Goal: Information Seeking & Learning: Learn about a topic

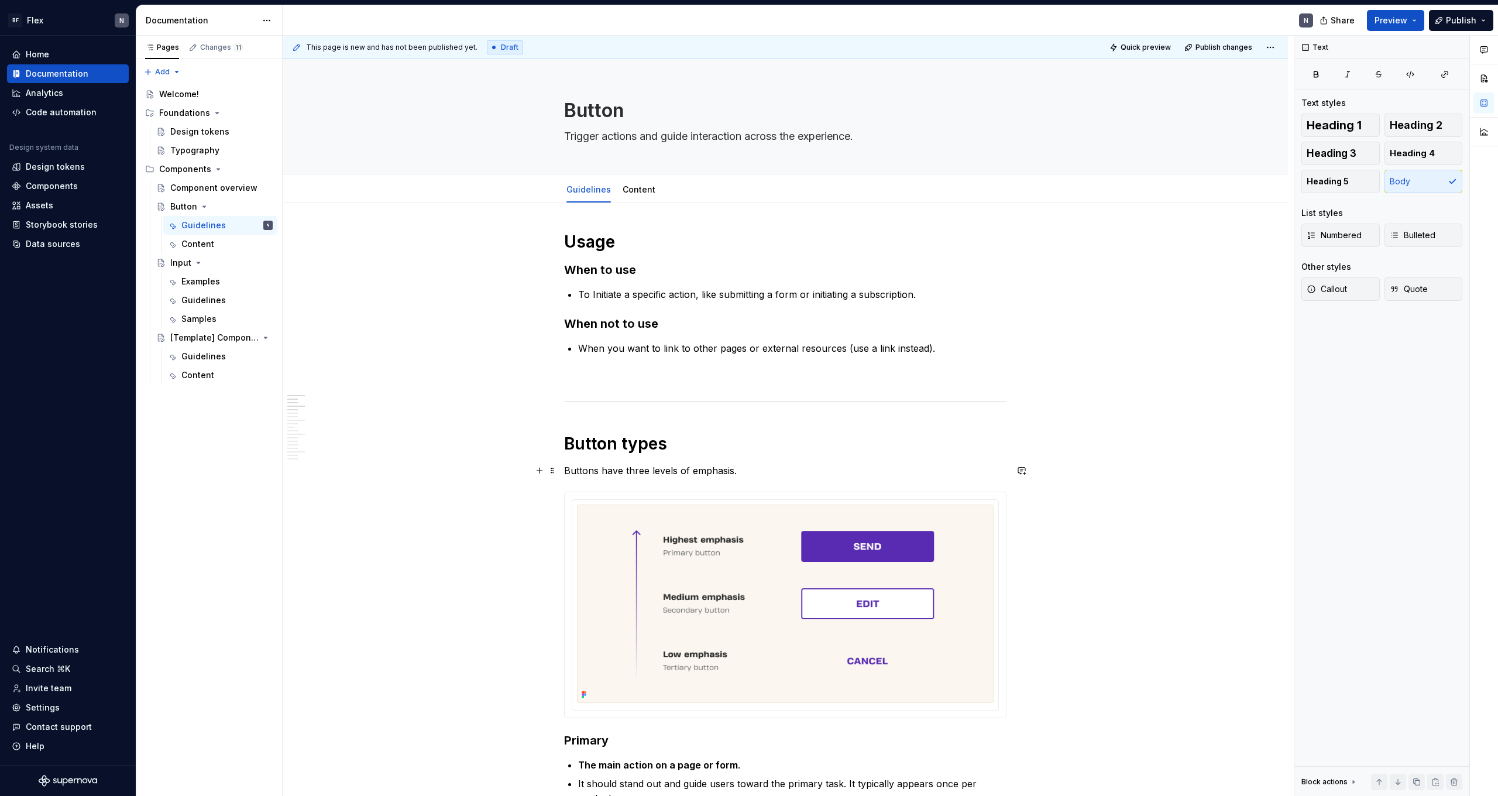
click at [659, 469] on p "Buttons have three levels of emphasis." at bounding box center [785, 471] width 443 height 14
click at [659, 469] on p "Buttons have three levels of emphasis." at bounding box center [785, 470] width 443 height 14
click at [685, 474] on p "Buttons have three levels of emphasis." at bounding box center [785, 470] width 443 height 14
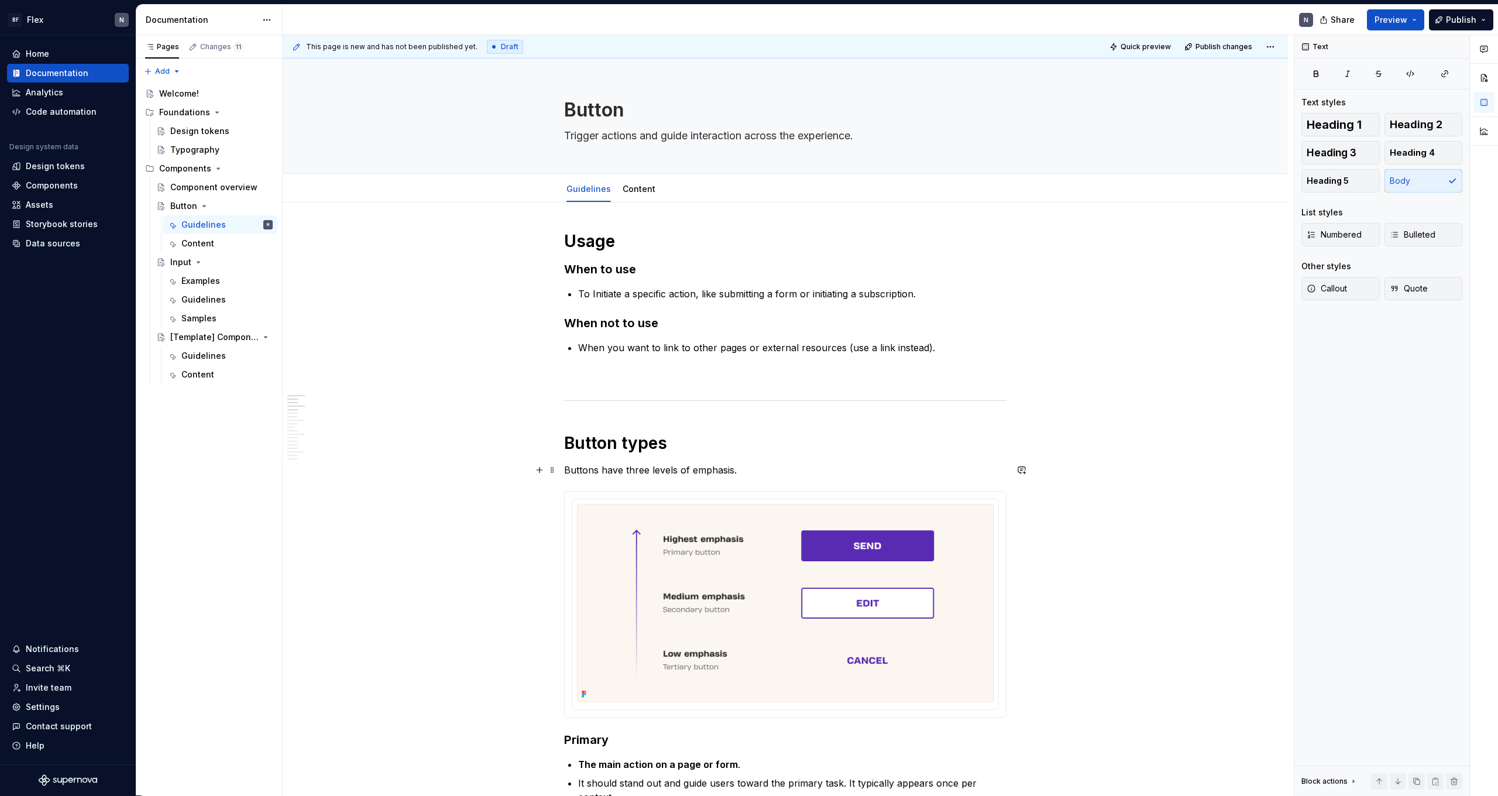
scroll to position [509, 0]
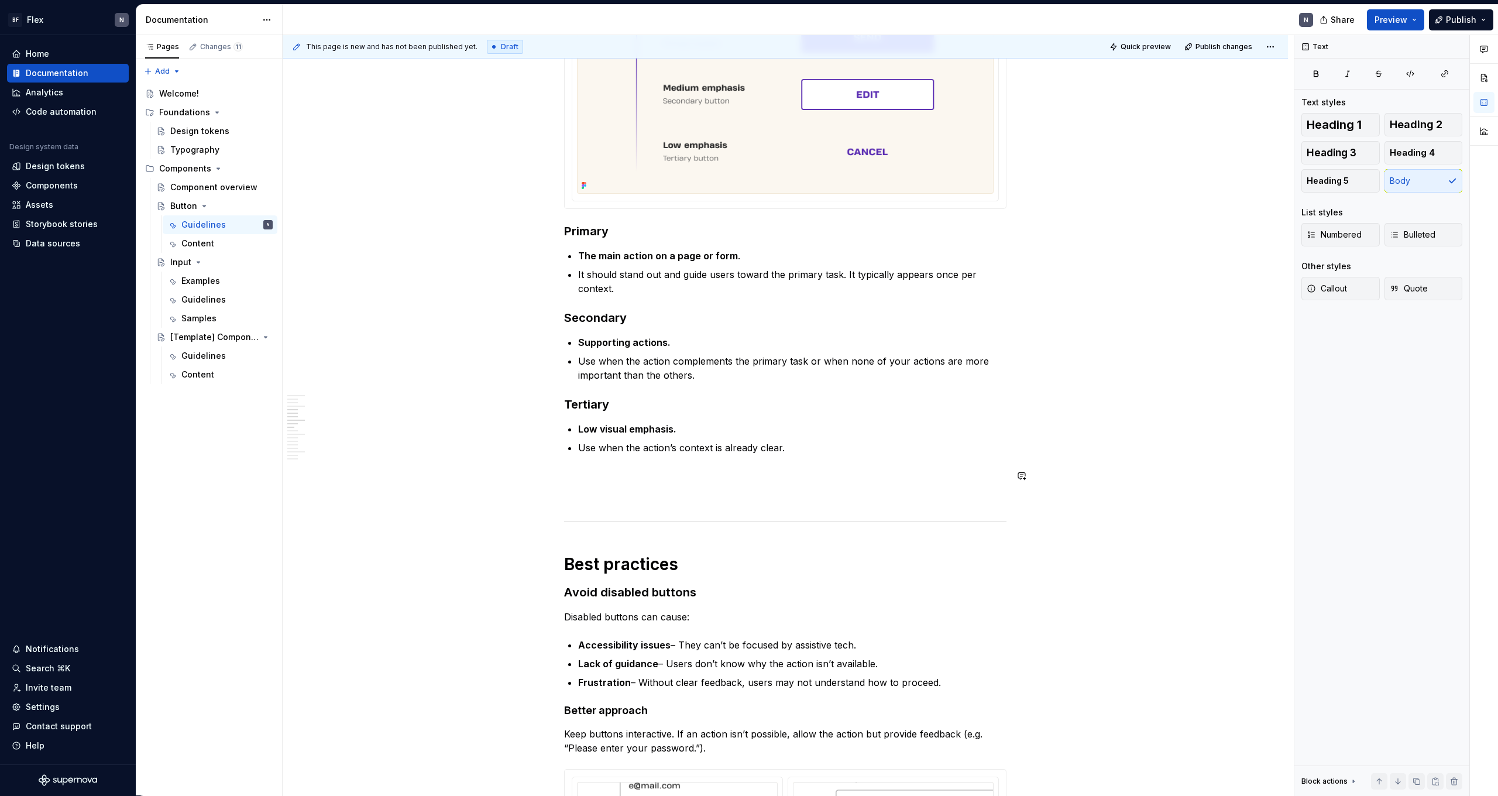
click at [683, 455] on p "Use when the action’s context is already clear." at bounding box center [792, 448] width 428 height 14
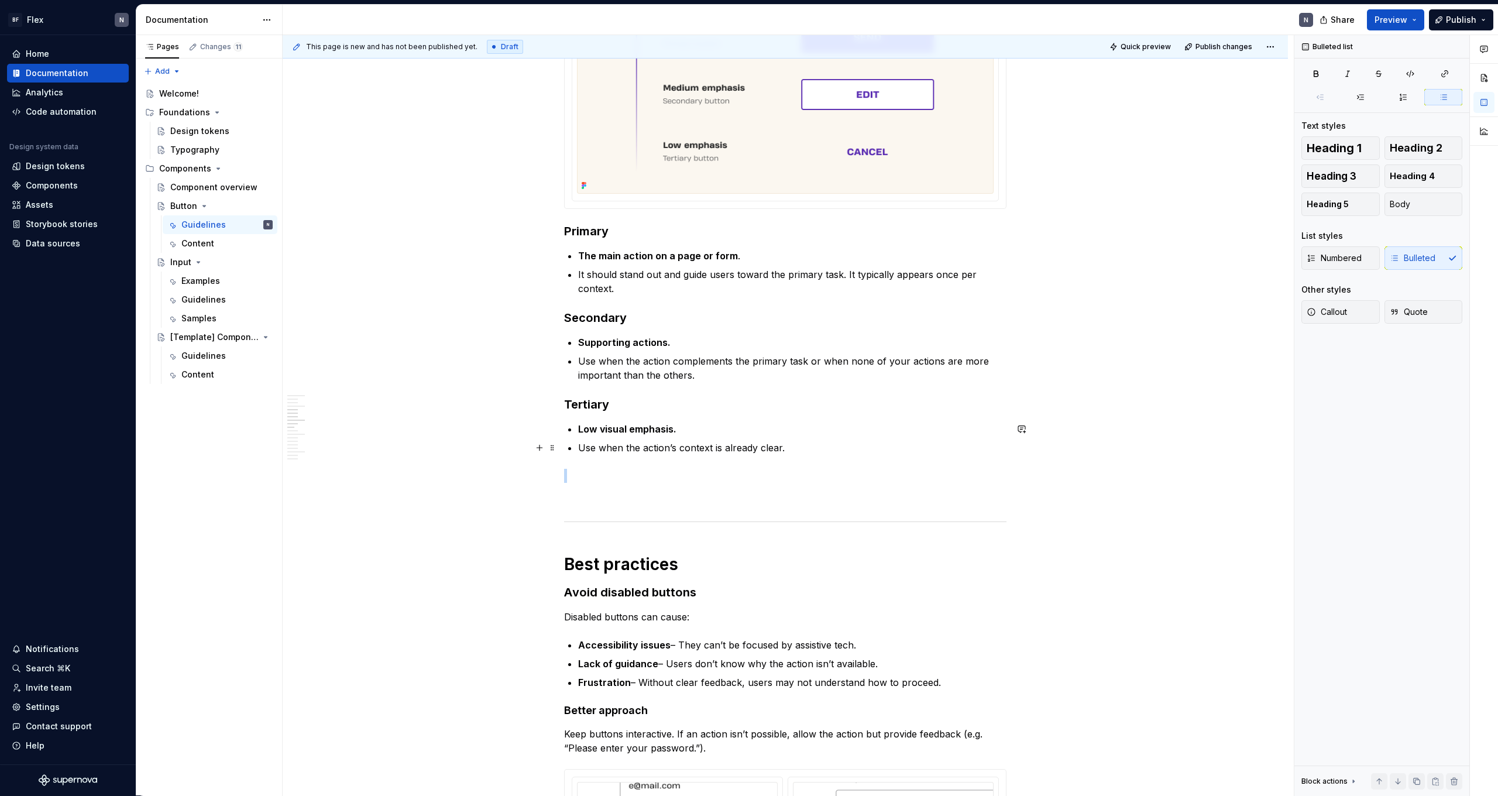
click at [683, 455] on p "Use when the action’s context is already clear." at bounding box center [792, 448] width 428 height 14
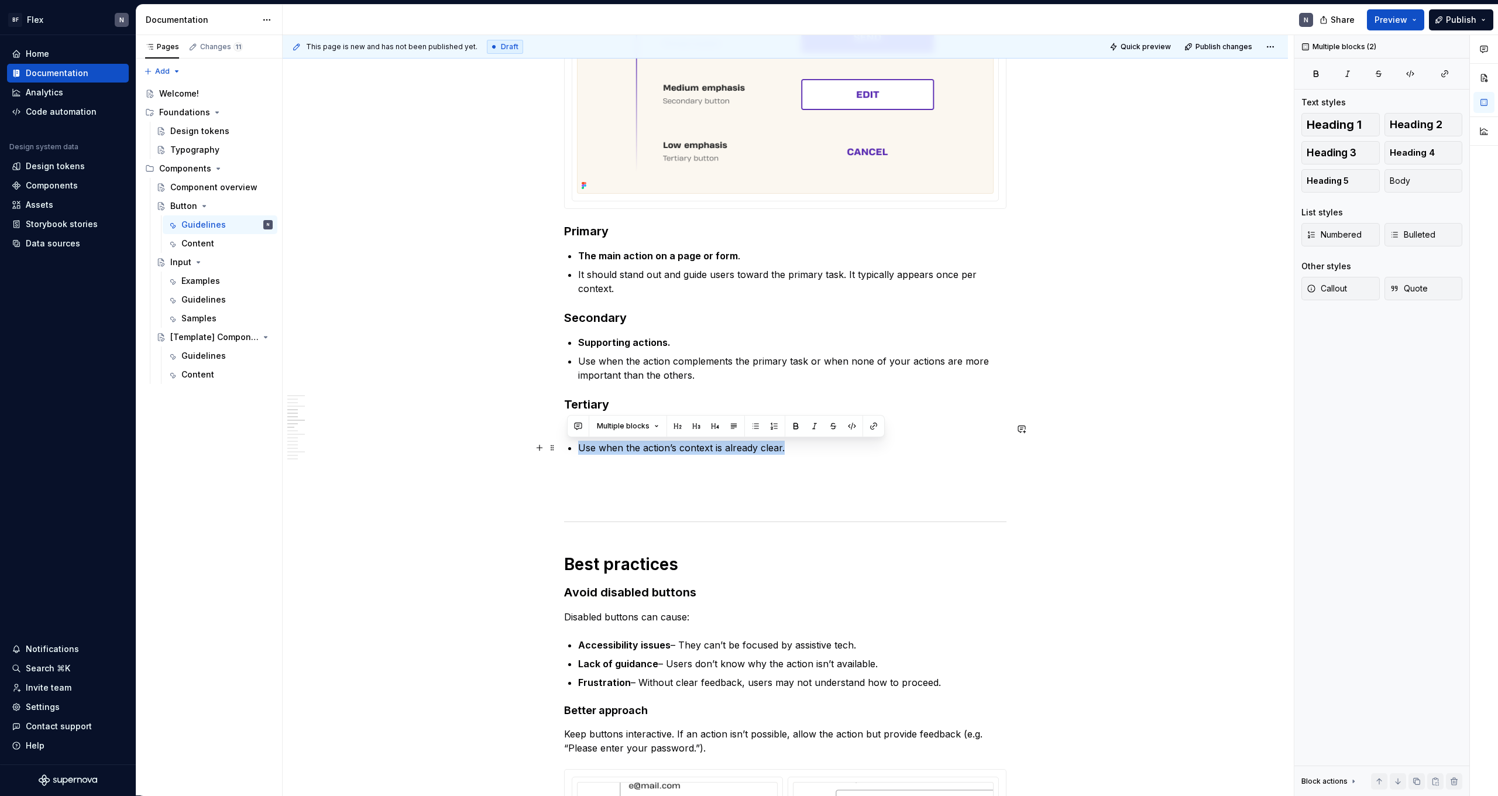
click at [683, 455] on p "Use when the action’s context is already clear." at bounding box center [792, 448] width 428 height 14
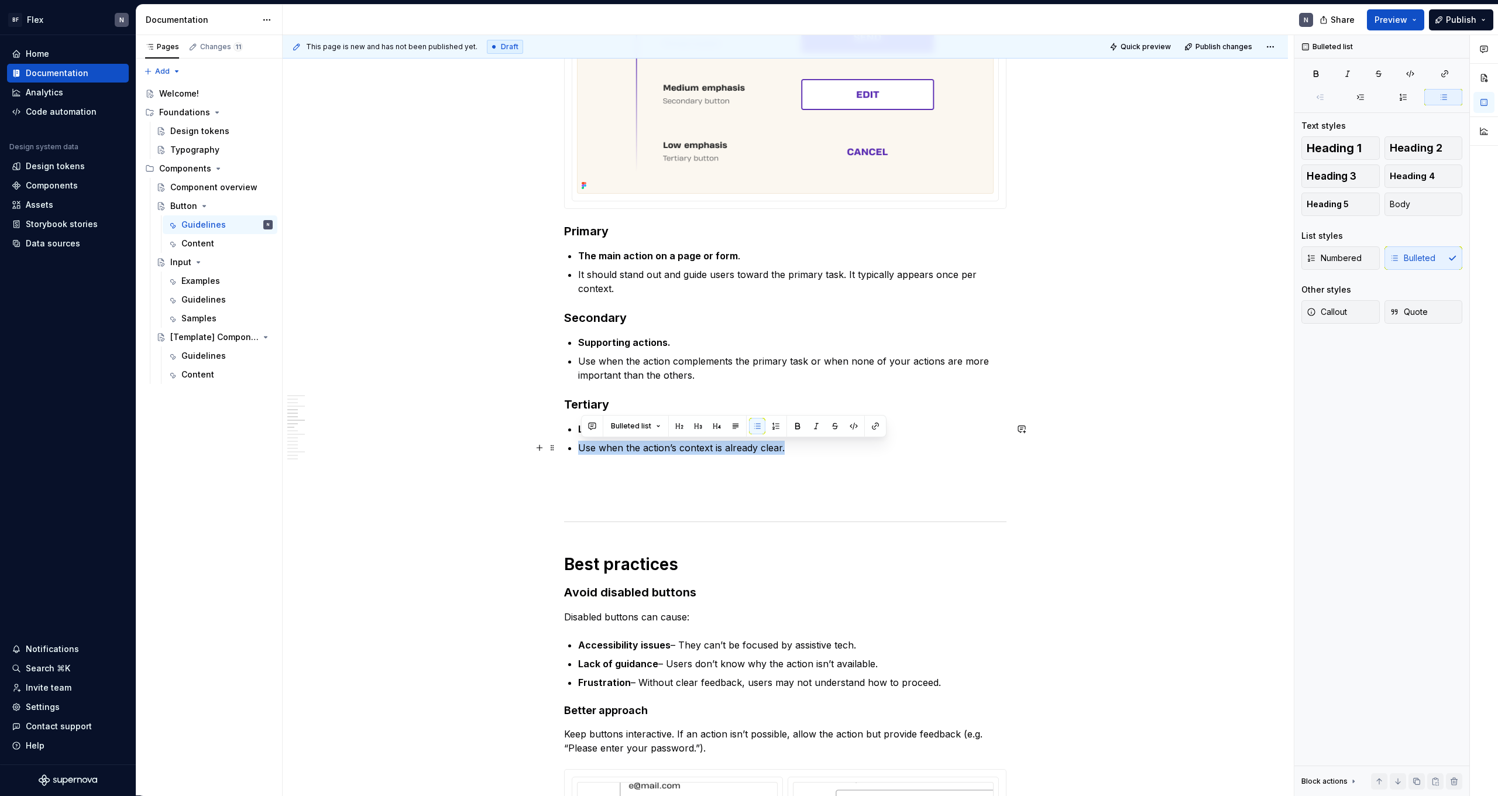
click at [689, 448] on p "Use when the action’s context is already clear." at bounding box center [792, 448] width 428 height 14
click at [825, 451] on p "Use when the action’s context is already clear." at bounding box center [792, 448] width 428 height 14
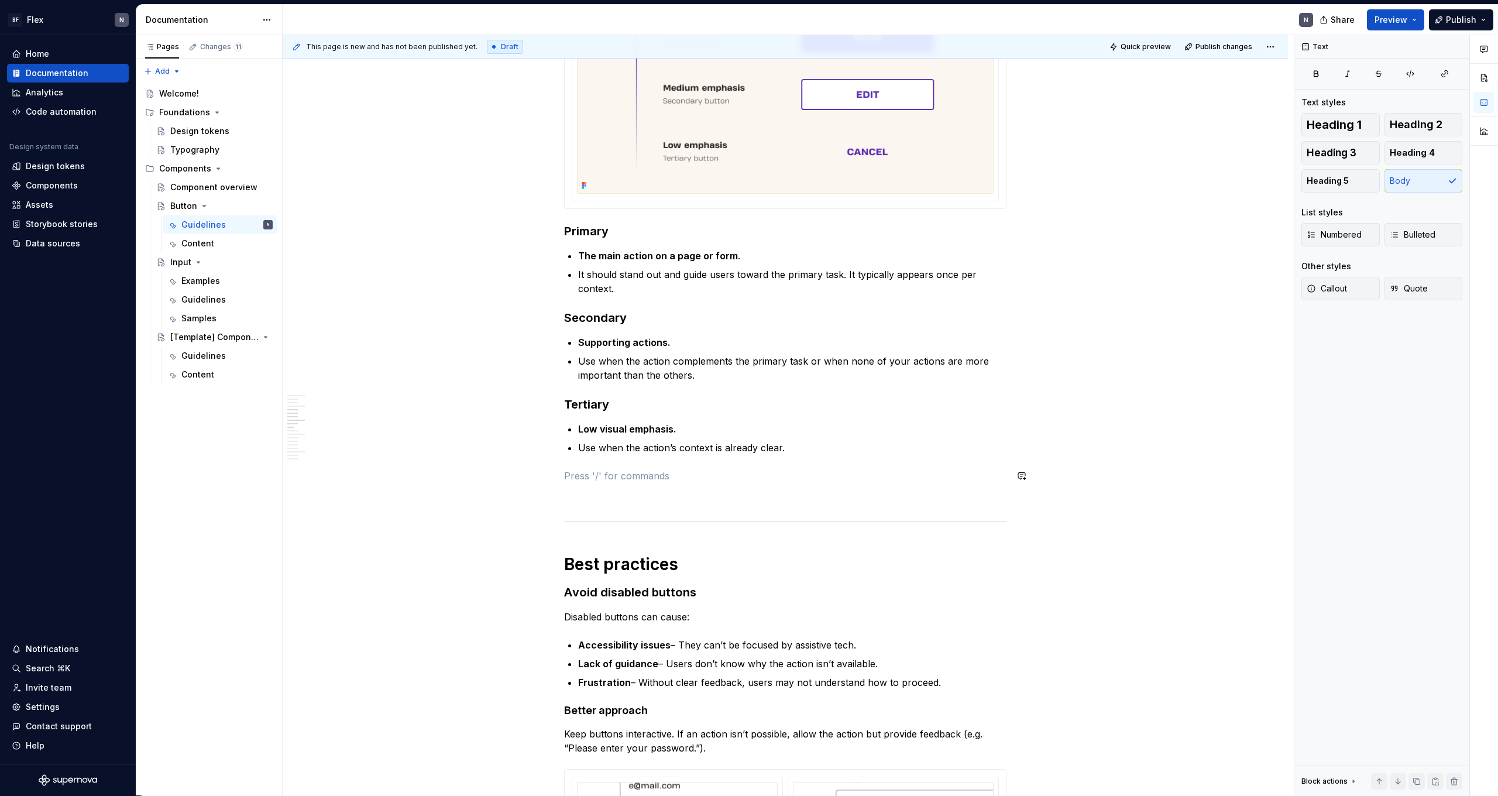
click at [797, 491] on p at bounding box center [785, 497] width 443 height 14
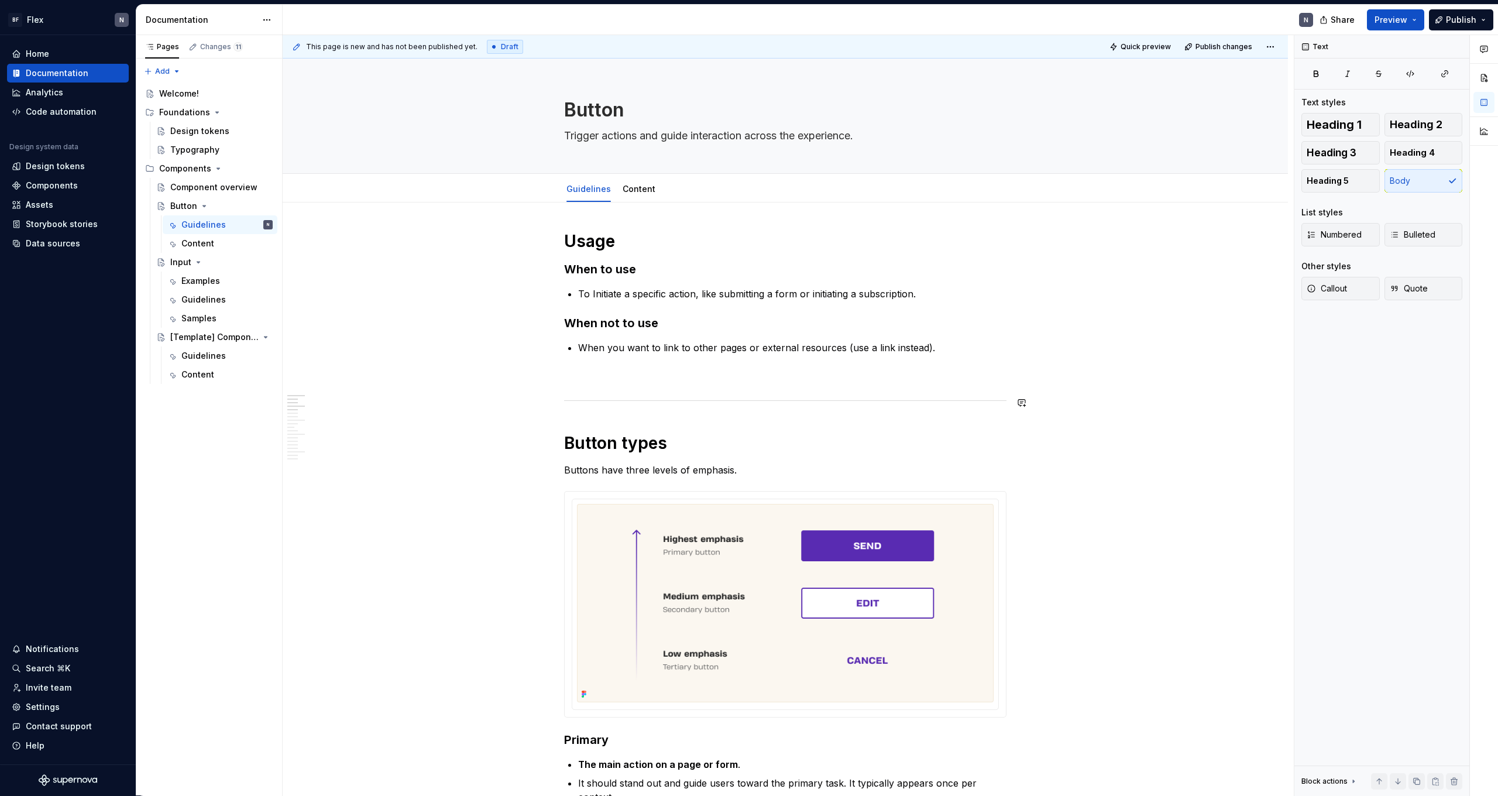
scroll to position [0, 0]
click at [49, 709] on div "Settings" at bounding box center [43, 707] width 34 height 12
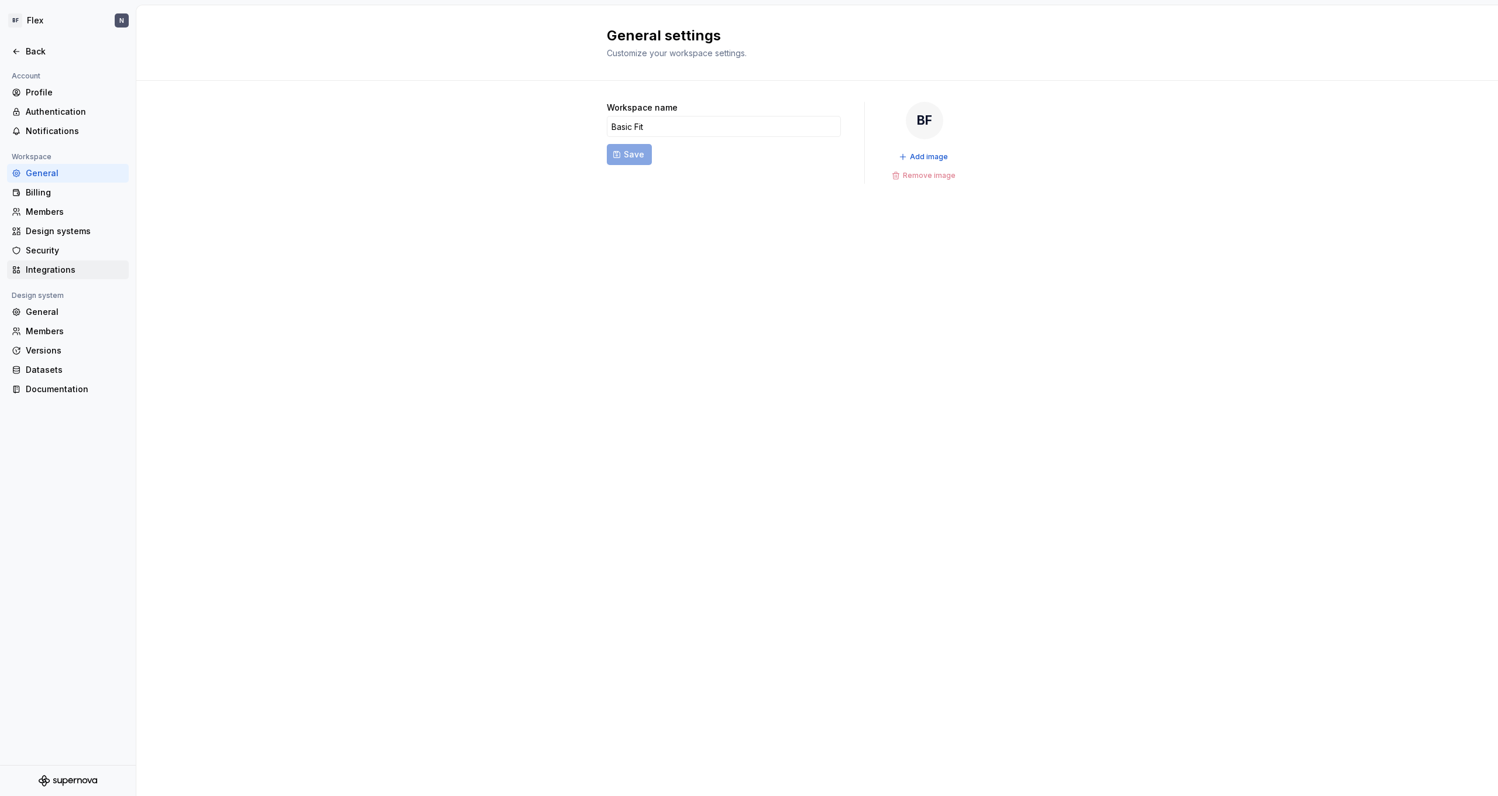
click at [56, 262] on div "Integrations" at bounding box center [68, 269] width 122 height 19
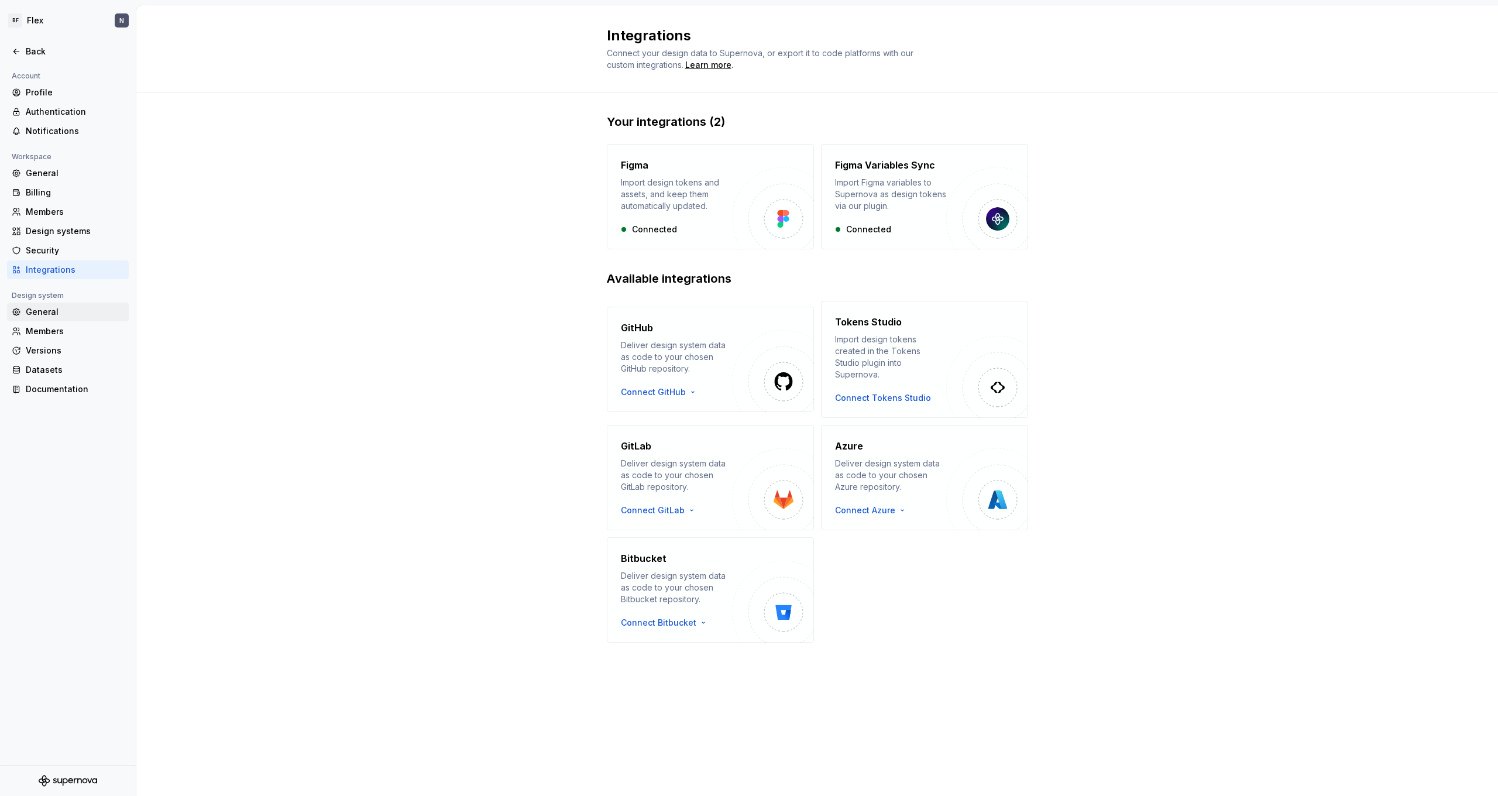
click at [49, 311] on div "General" at bounding box center [75, 312] width 98 height 12
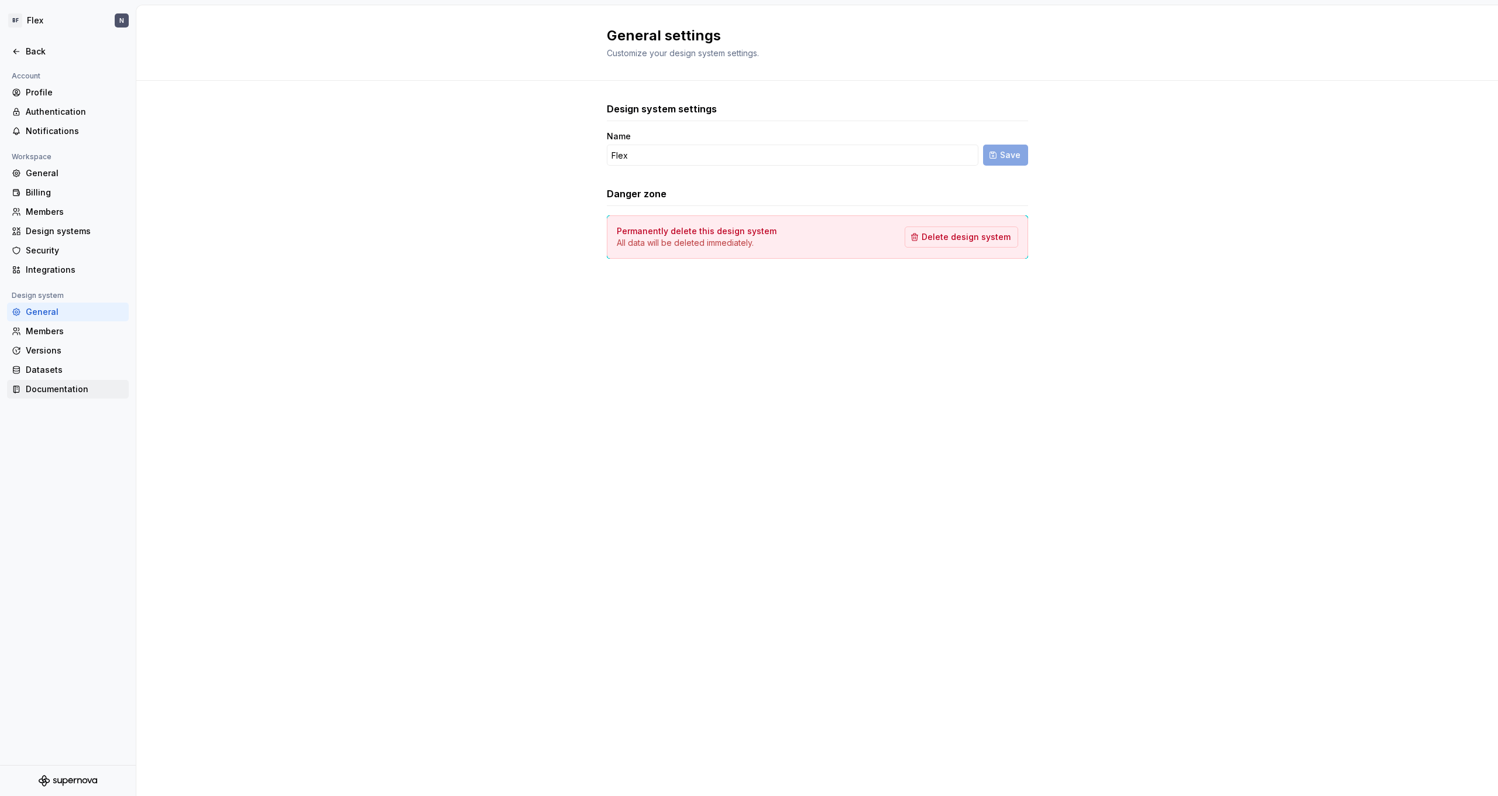
click at [45, 383] on div "Documentation" at bounding box center [75, 389] width 98 height 12
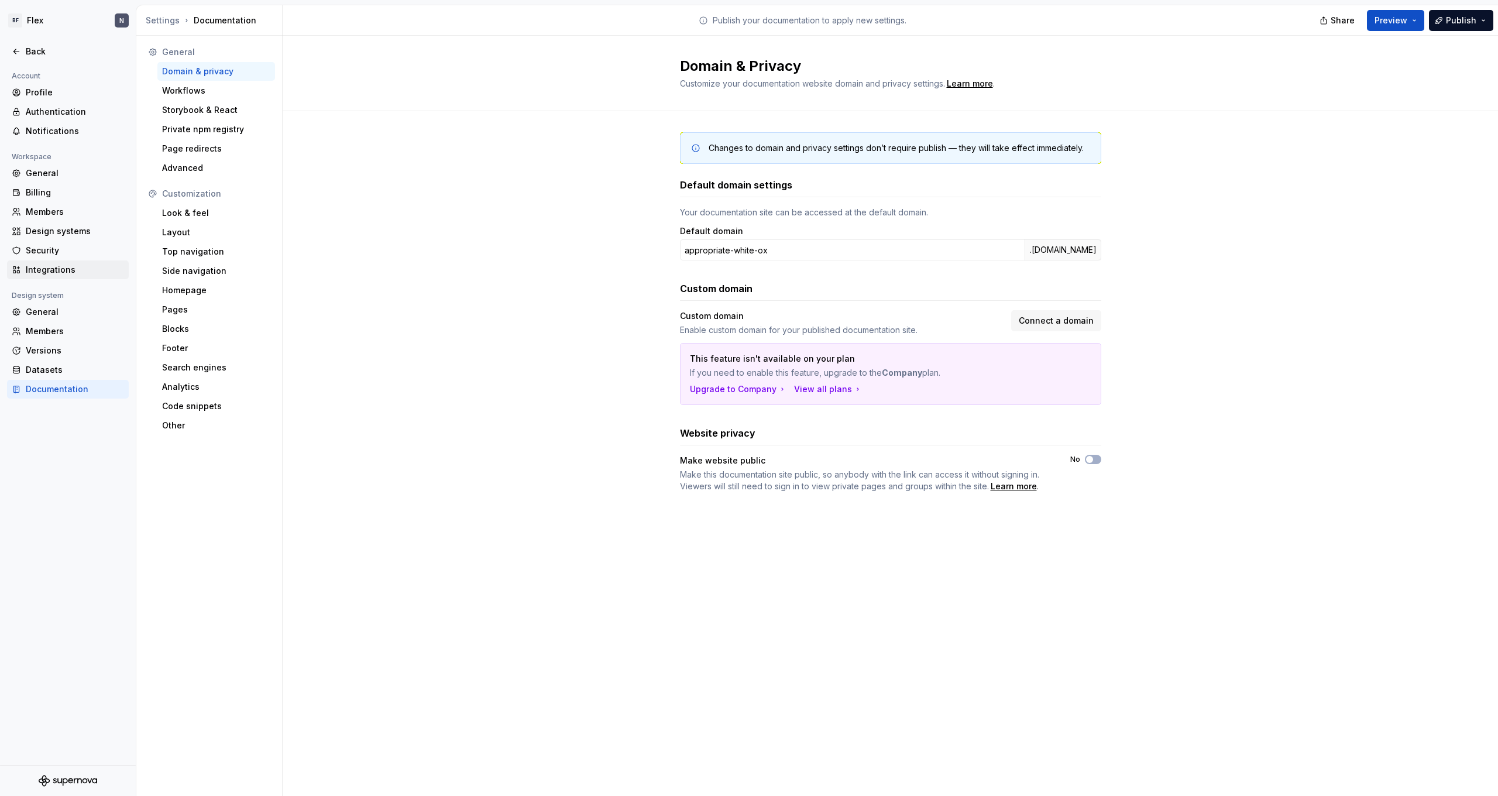
click at [57, 275] on div "Integrations" at bounding box center [75, 270] width 98 height 12
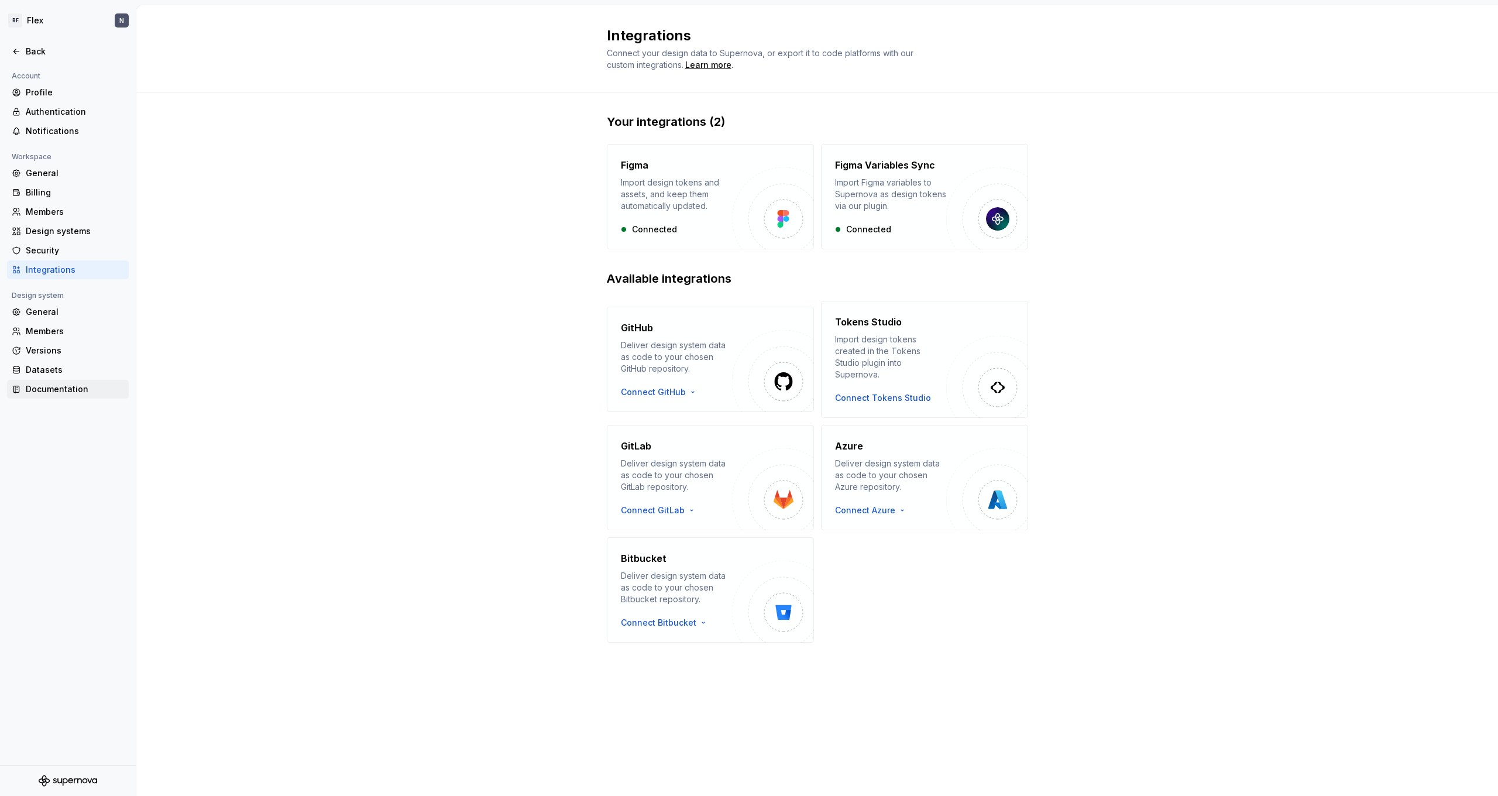
click at [52, 382] on div "Documentation" at bounding box center [68, 389] width 122 height 19
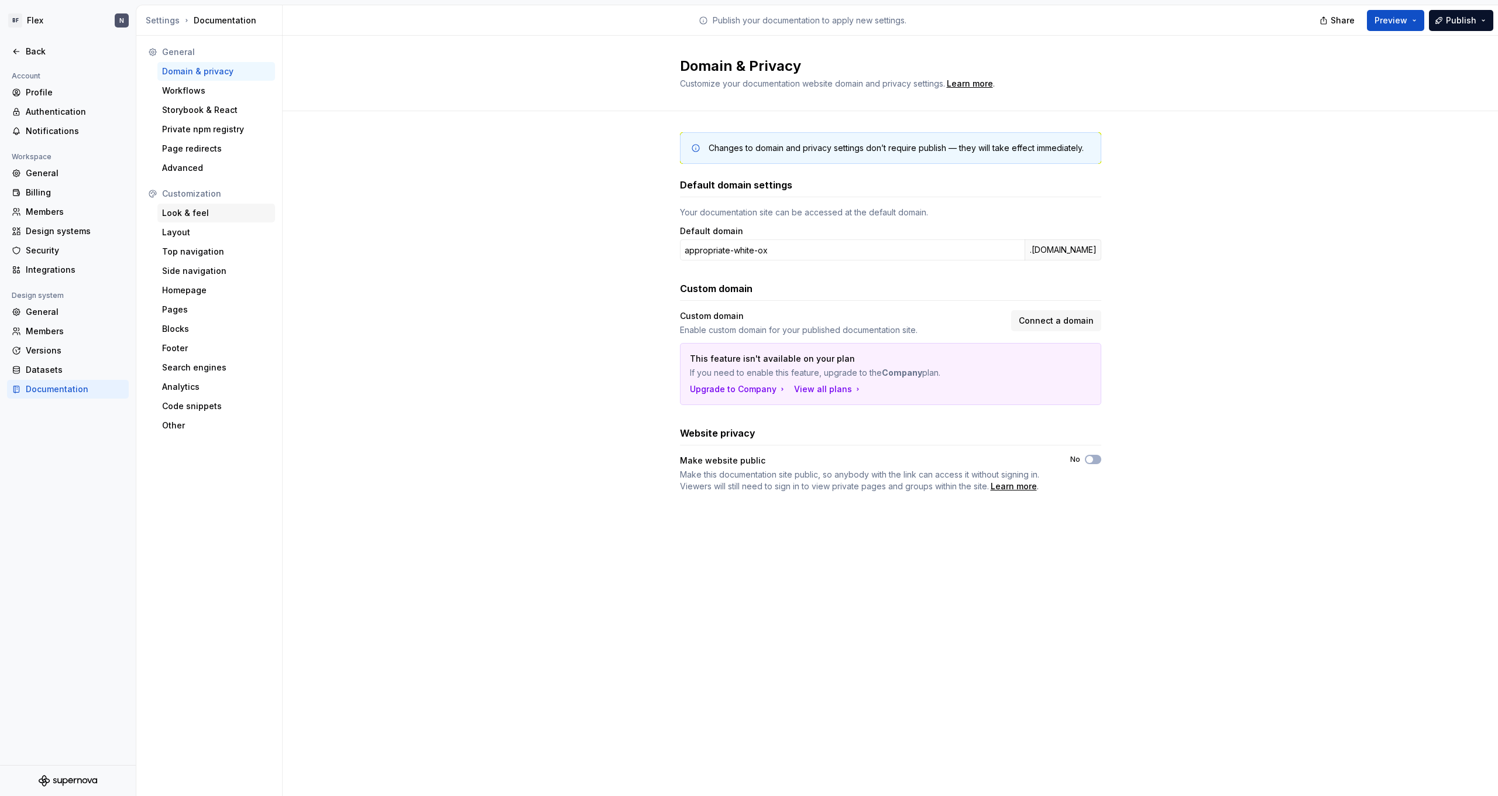
click at [203, 215] on div "Look & feel" at bounding box center [216, 213] width 108 height 12
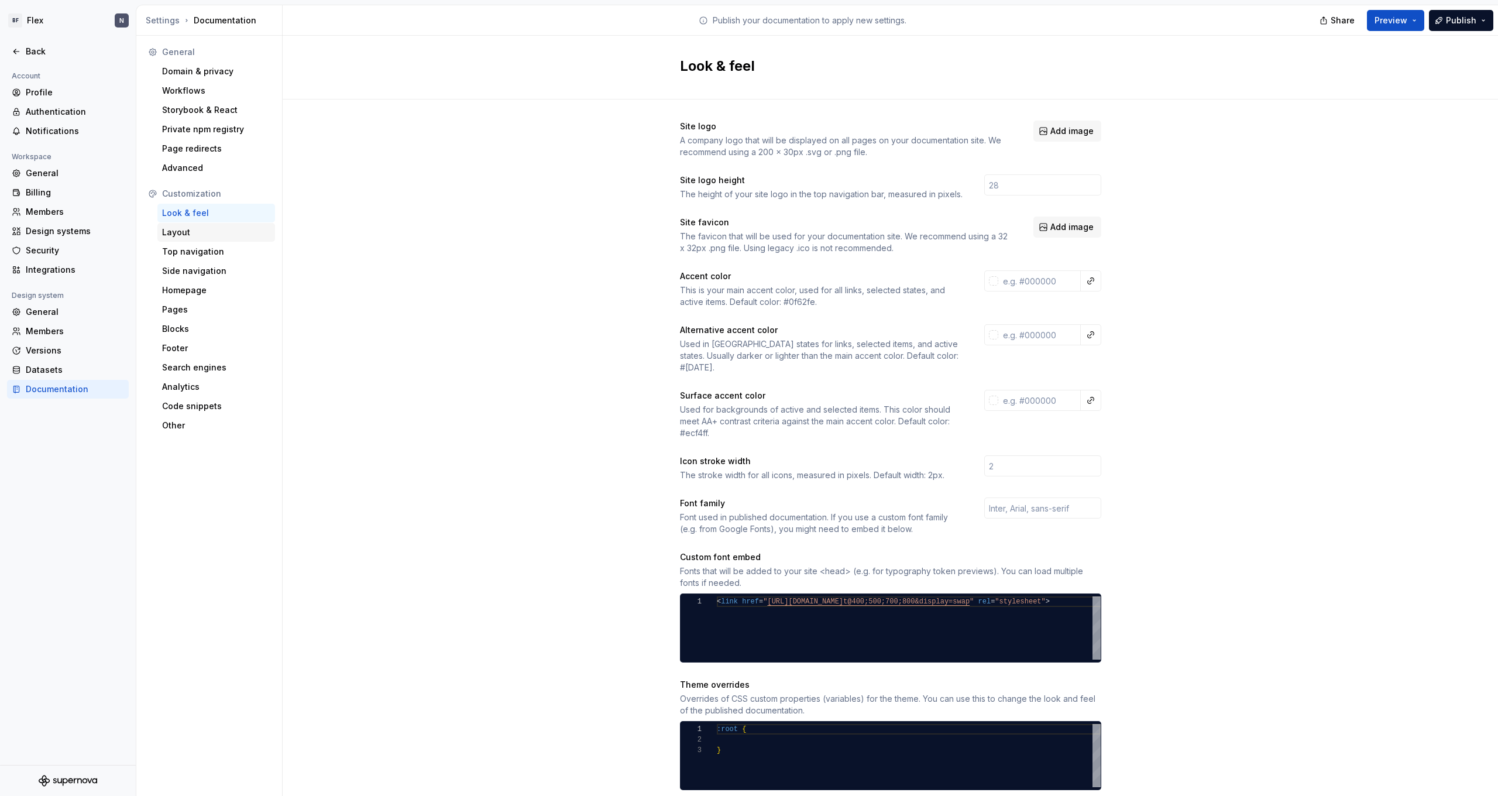
click at [196, 229] on div "Layout" at bounding box center [216, 233] width 108 height 12
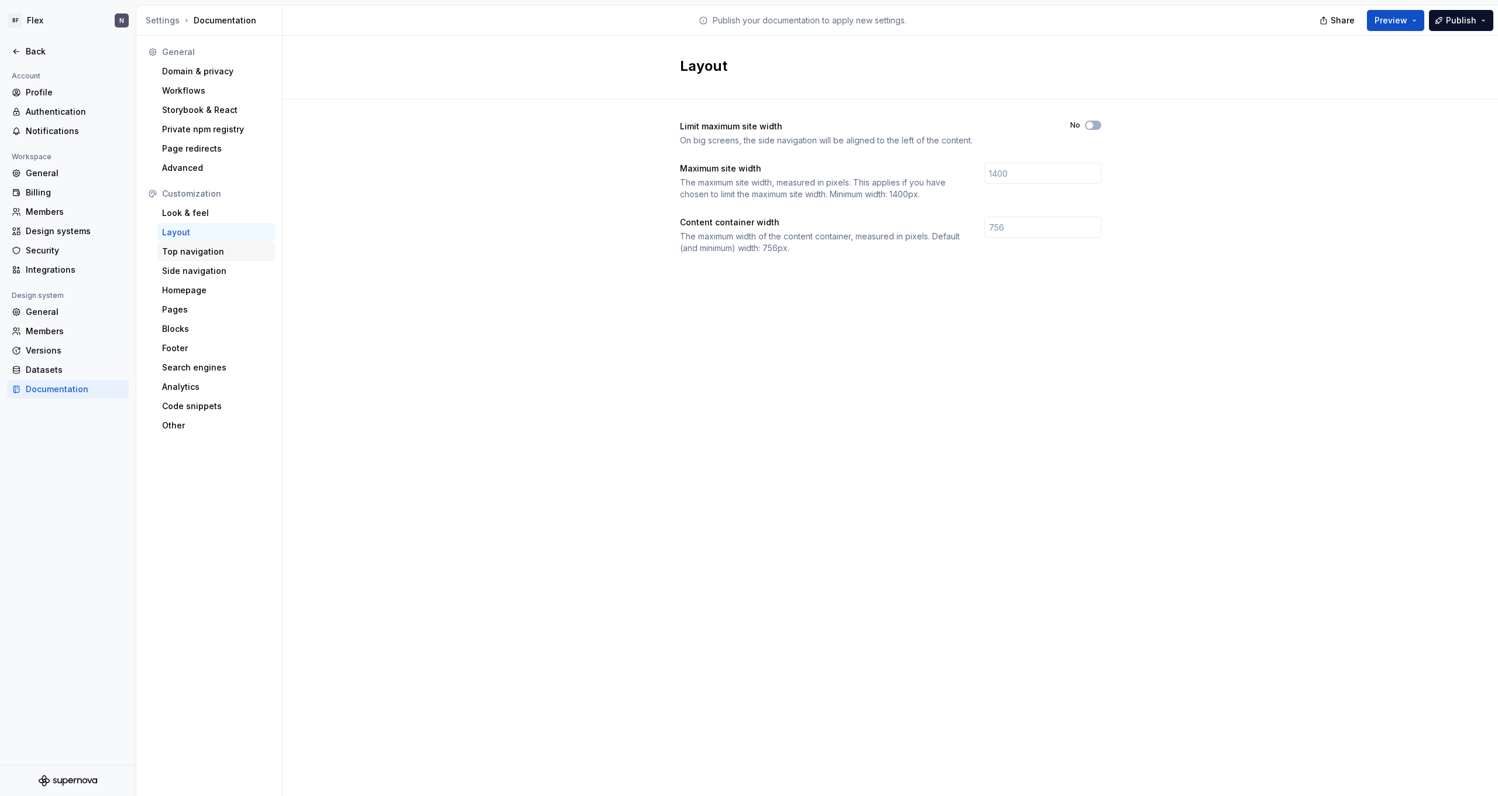
click at [194, 252] on div "Top navigation" at bounding box center [216, 252] width 108 height 12
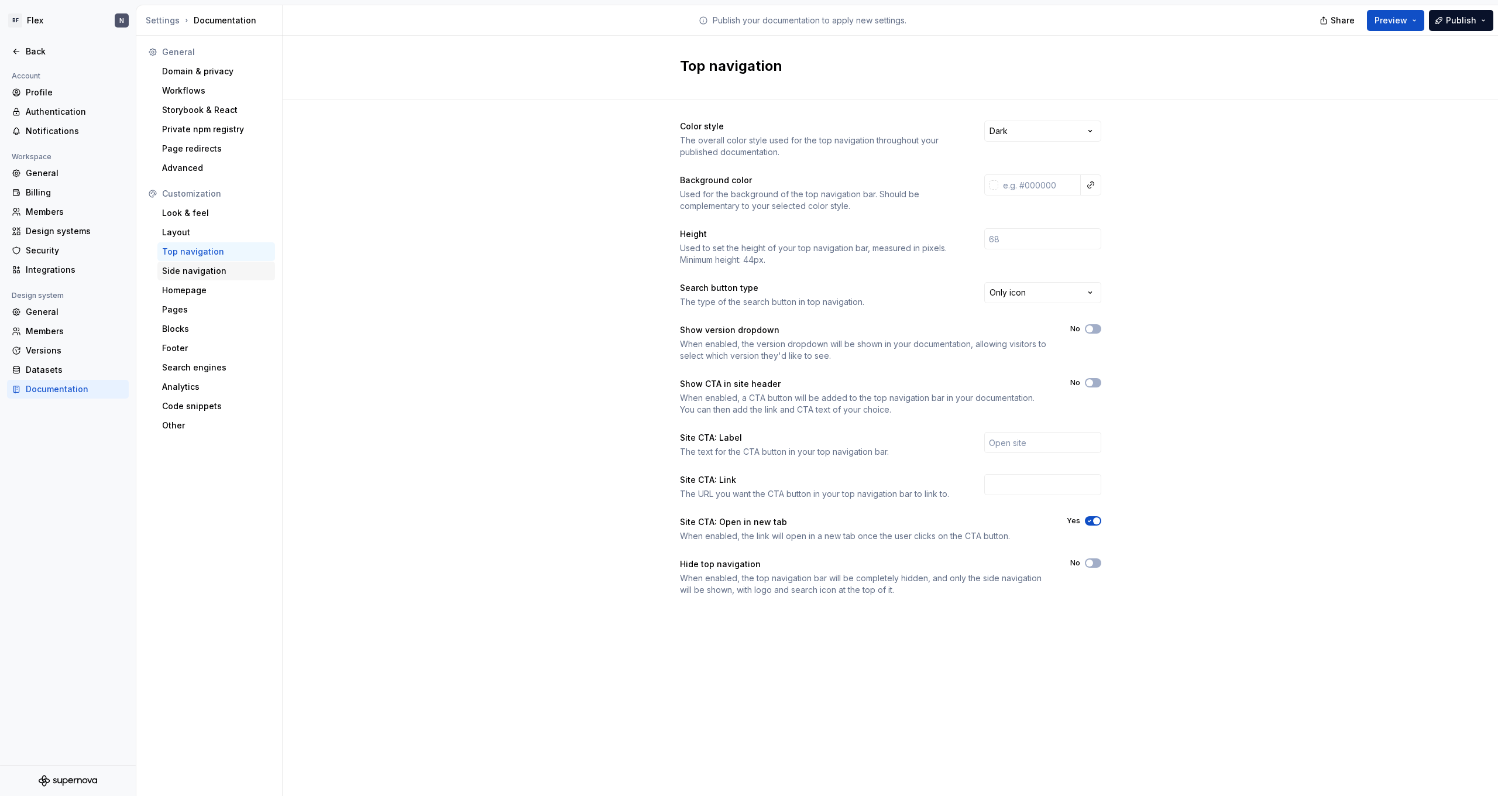
click at [196, 274] on div "Side navigation" at bounding box center [216, 271] width 108 height 12
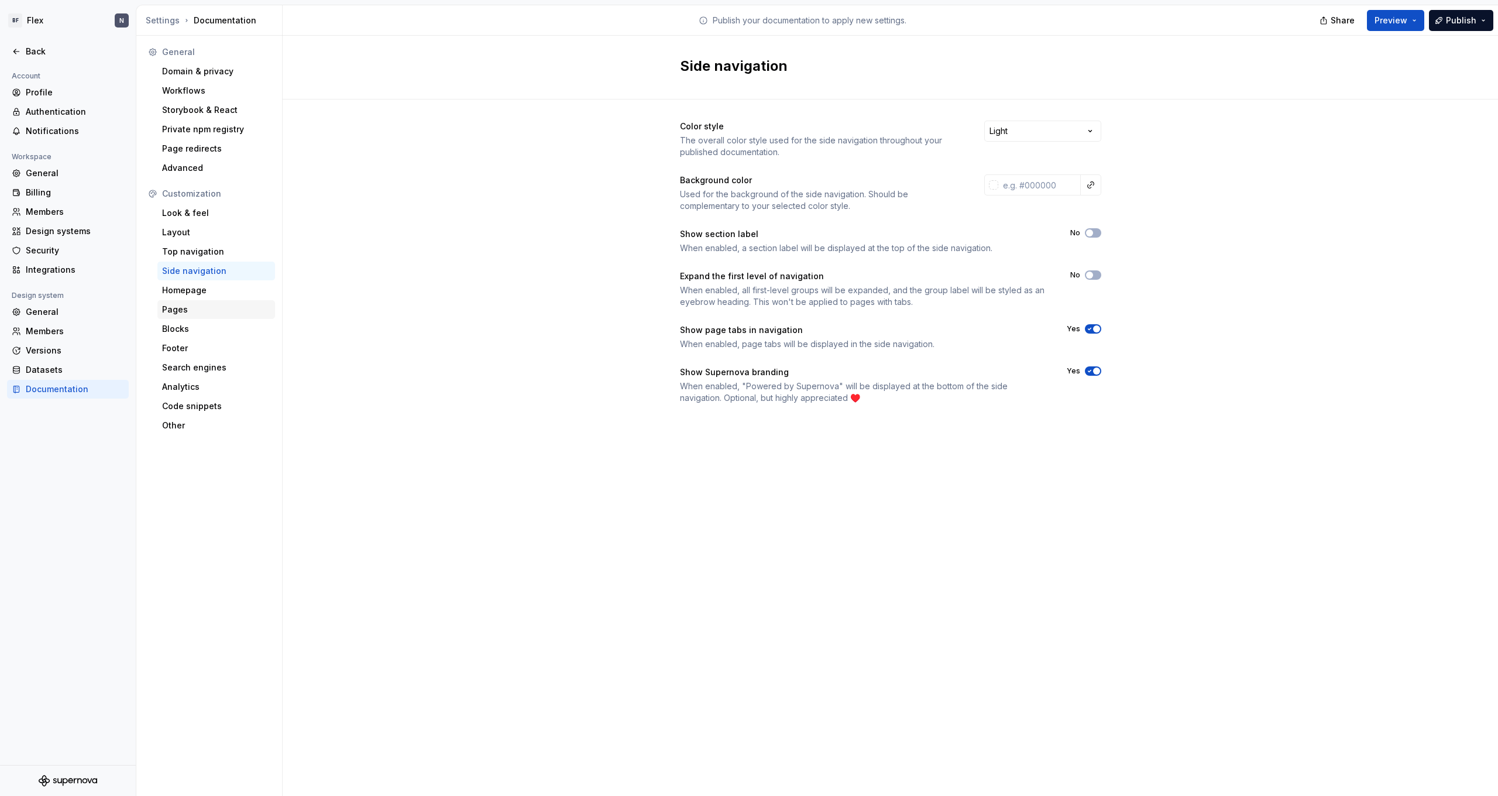
click at [193, 314] on div "Pages" at bounding box center [216, 310] width 108 height 12
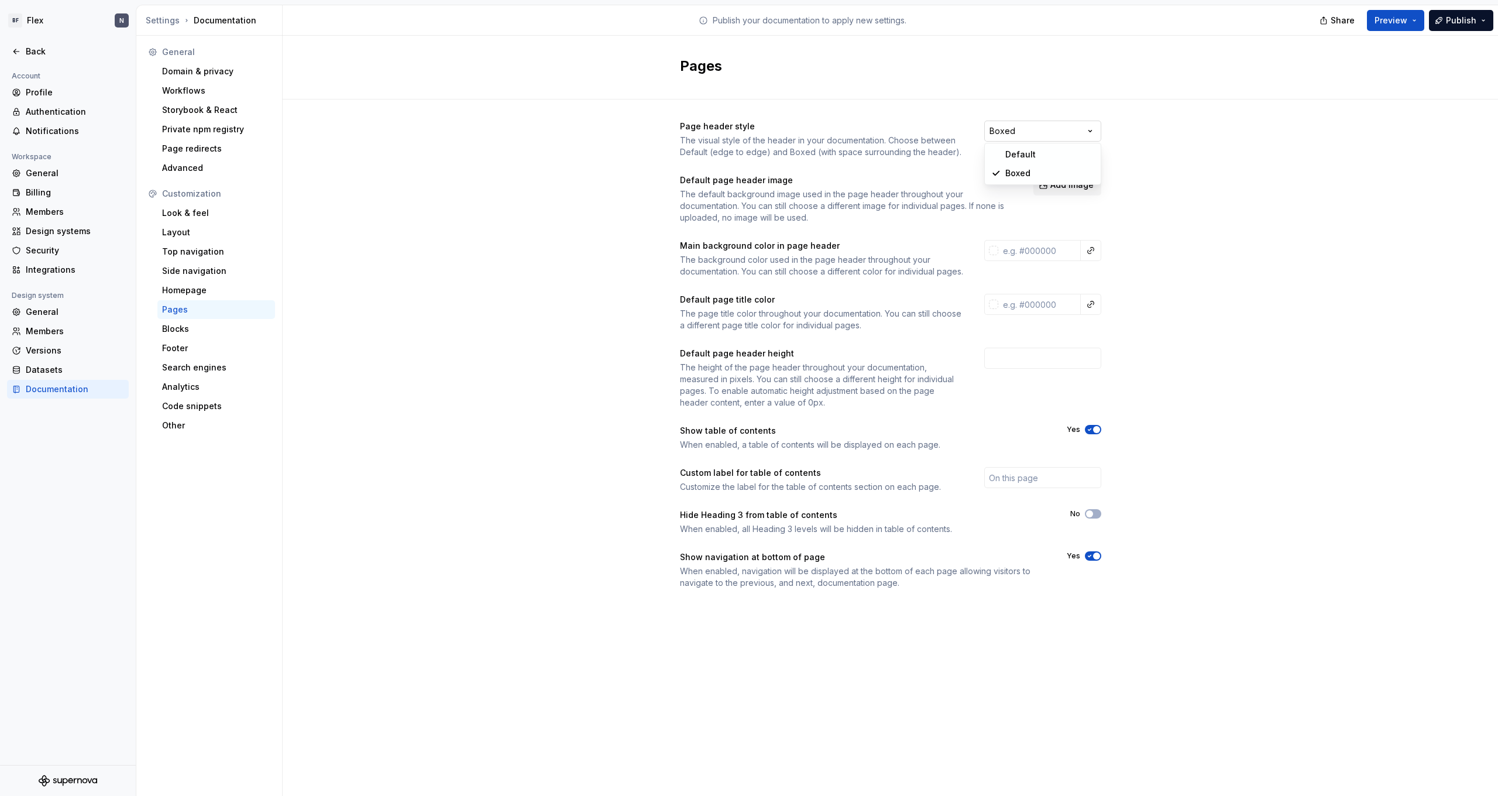
click at [1040, 122] on html "BF Flex N Back Account Profile Authentication Notifications Workspace General B…" at bounding box center [749, 398] width 1498 height 796
drag, startPoint x: 709, startPoint y: 194, endPoint x: 850, endPoint y: 215, distance: 142.1
click at [851, 215] on div "The default background image used in the page header throughout your documentat…" at bounding box center [846, 205] width 332 height 35
click at [850, 215] on div "The default background image used in the page header throughout your documentat…" at bounding box center [846, 205] width 332 height 35
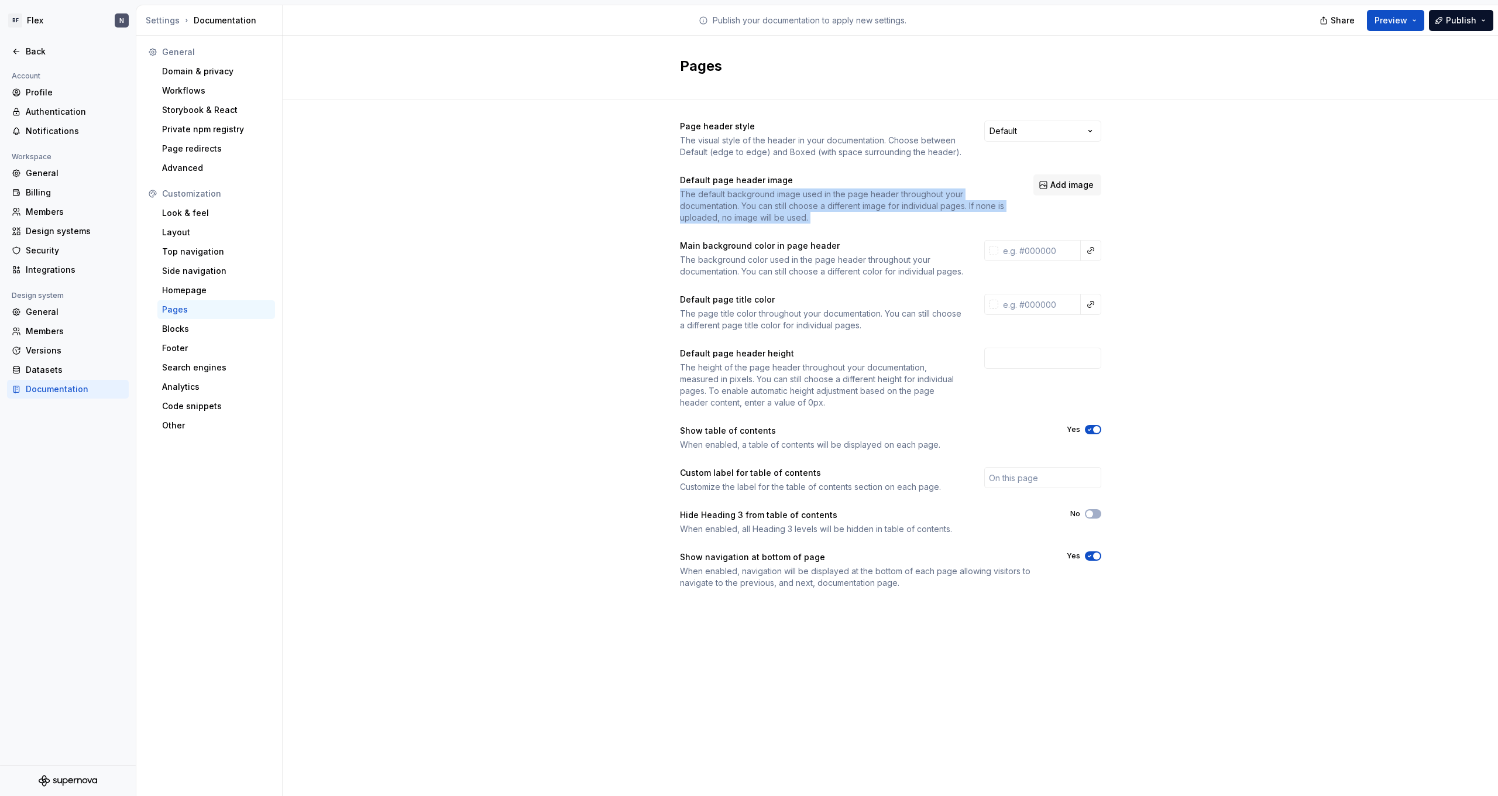
click at [850, 215] on div "The default background image used in the page header throughout your documentat…" at bounding box center [846, 205] width 332 height 35
click at [876, 215] on div "The default background image used in the page header throughout your documentat…" at bounding box center [846, 205] width 332 height 35
click at [33, 87] on div "Profile" at bounding box center [75, 93] width 98 height 12
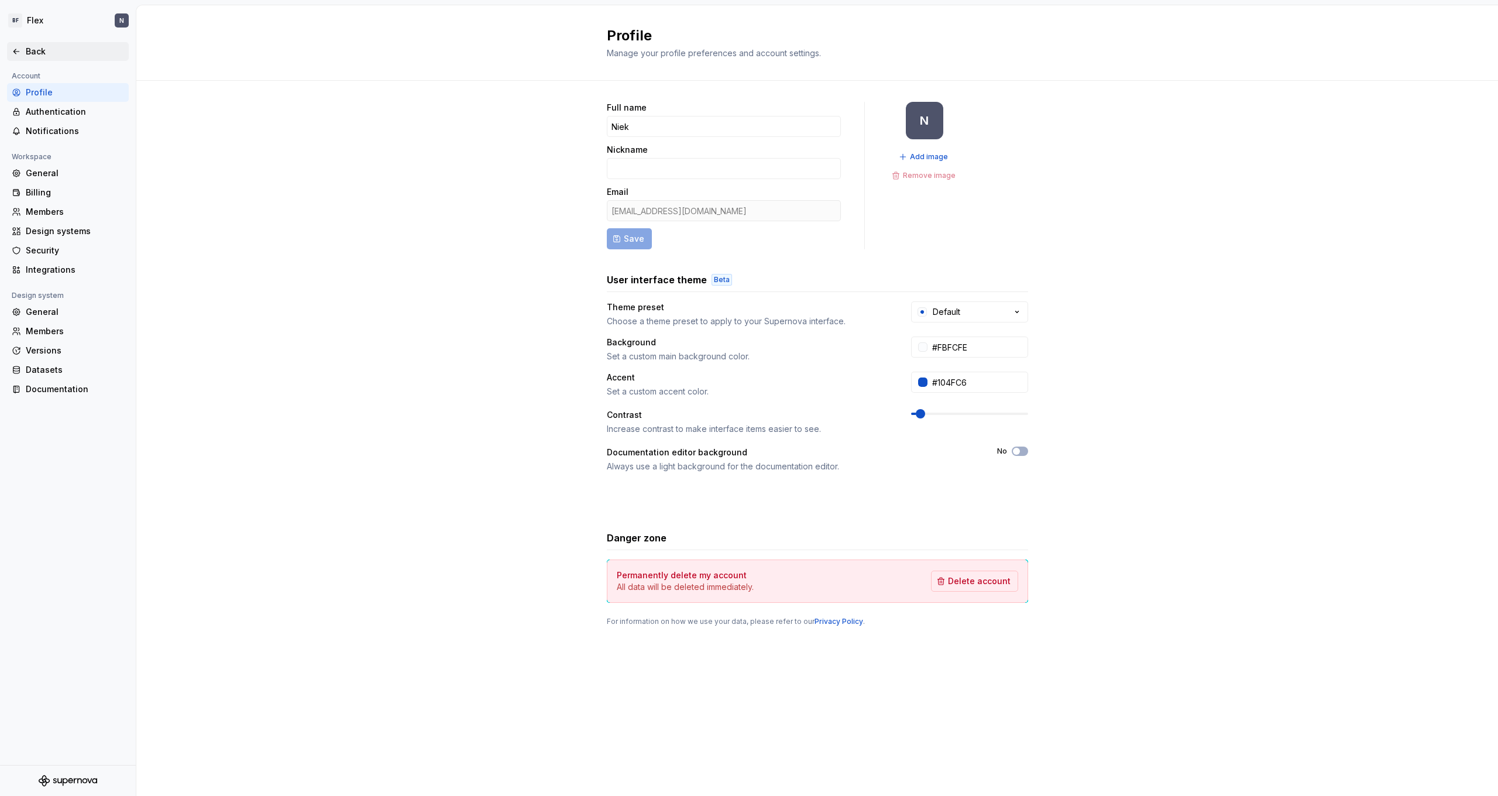
click at [46, 53] on div "Back" at bounding box center [75, 52] width 98 height 12
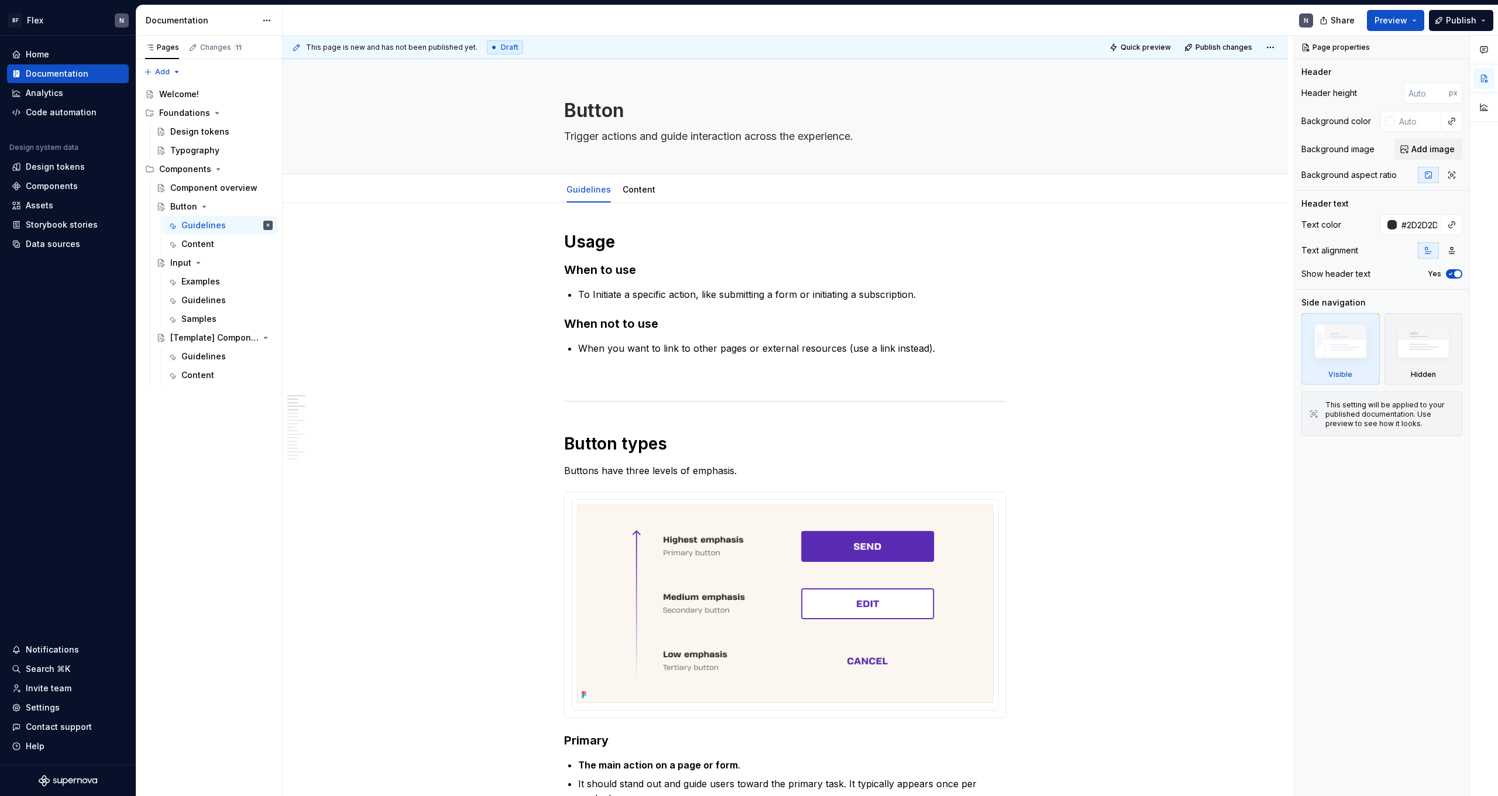
type textarea "*"
